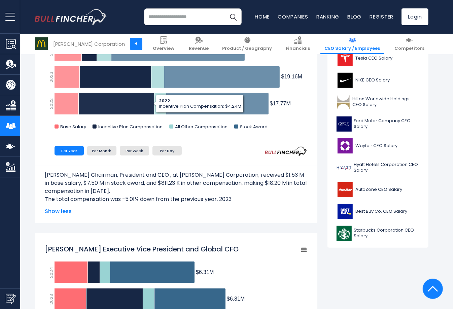
scroll to position [230, 0]
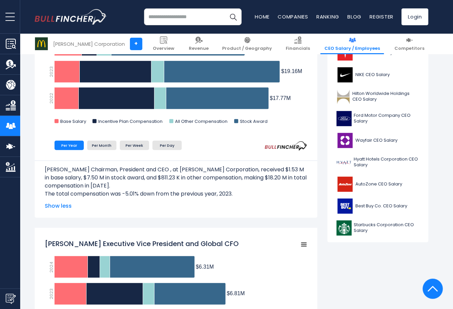
drag, startPoint x: 19, startPoint y: 112, endPoint x: 150, endPoint y: 173, distance: 144.7
click at [150, 173] on p "[PERSON_NAME] Chairman, President and CEO ​, at [PERSON_NAME] Corporation, rece…" at bounding box center [176, 178] width 262 height 24
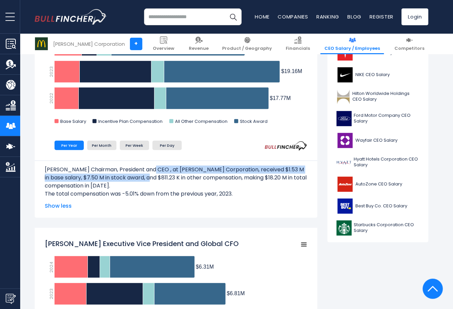
click at [147, 176] on p "[PERSON_NAME] Chairman, President and CEO ​, at [PERSON_NAME] Corporation, rece…" at bounding box center [176, 178] width 262 height 24
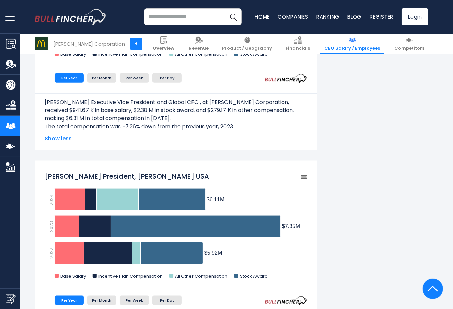
scroll to position [524, 0]
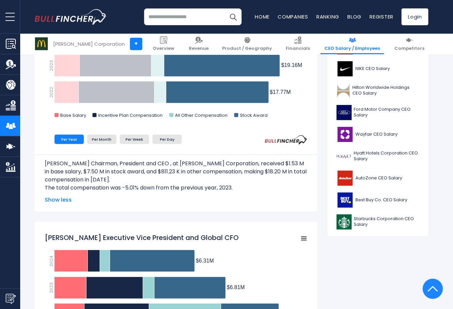
scroll to position [294, 0]
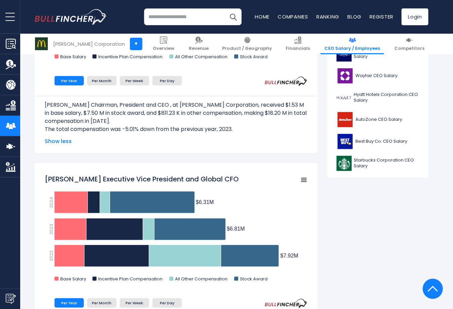
drag, startPoint x: 62, startPoint y: 136, endPoint x: 58, endPoint y: 129, distance: 8.5
click at [58, 129] on p "The total compensation was -5.01% down from the previous year, 2023." at bounding box center [176, 129] width 262 height 8
drag, startPoint x: 58, startPoint y: 129, endPoint x: 54, endPoint y: 127, distance: 4.2
click at [54, 127] on p "The total compensation was -5.01% down from the previous year, 2023." at bounding box center [176, 129] width 262 height 8
click at [54, 129] on p "The total compensation was -5.01% down from the previous year, 2023." at bounding box center [176, 129] width 262 height 8
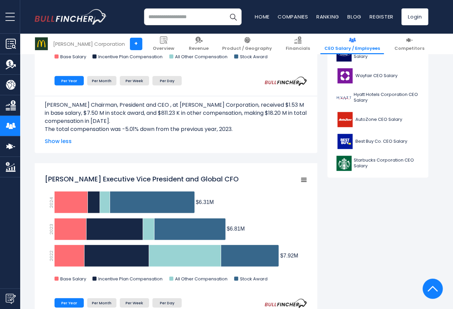
click at [55, 129] on p "The total compensation was -5.01% down from the previous year, 2023." at bounding box center [176, 129] width 262 height 8
